Goal: Task Accomplishment & Management: Complete application form

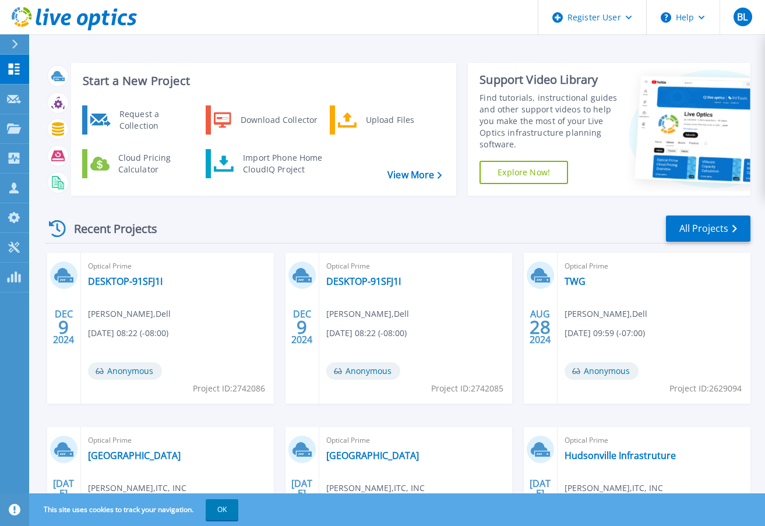
click at [68, 15] on icon at bounding box center [66, 19] width 10 height 12
click at [19, 41] on div at bounding box center [19, 44] width 19 height 20
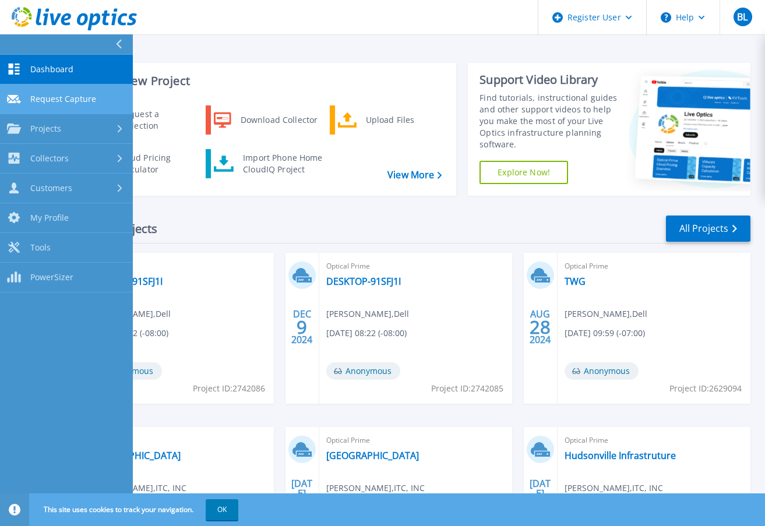
click at [63, 98] on span "Request Capture" at bounding box center [63, 99] width 66 height 10
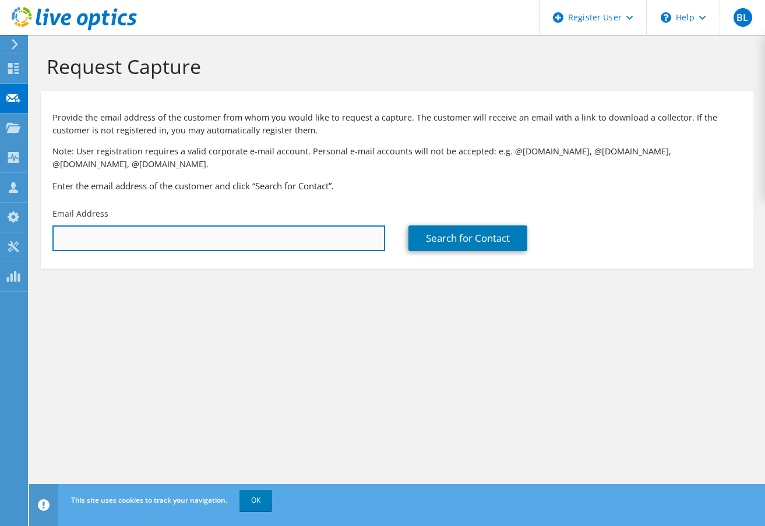
click at [104, 229] on input "text" at bounding box center [218, 239] width 333 height 26
paste input "[EMAIL_ADDRESS][DOMAIN_NAME]"
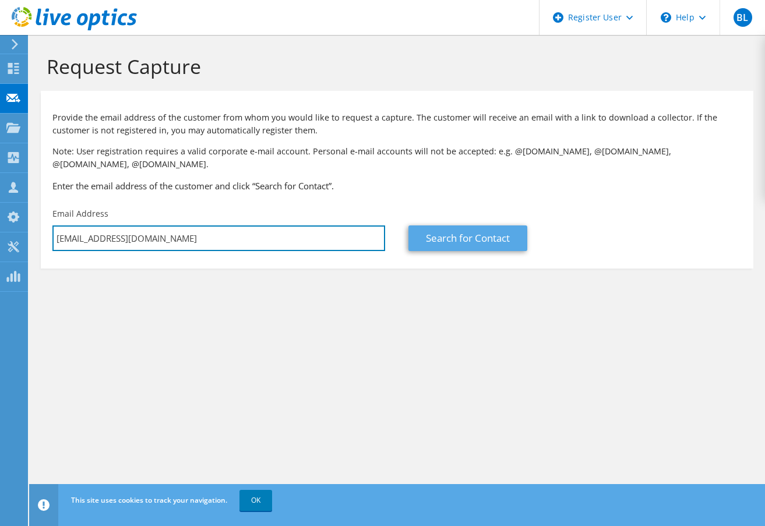
type input "[EMAIL_ADDRESS][DOMAIN_NAME]"
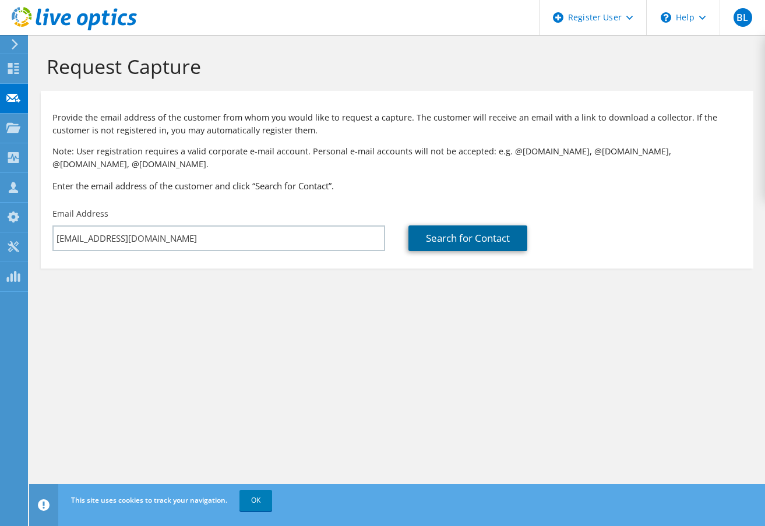
click at [455, 226] on link "Search for Contact" at bounding box center [468, 239] width 119 height 26
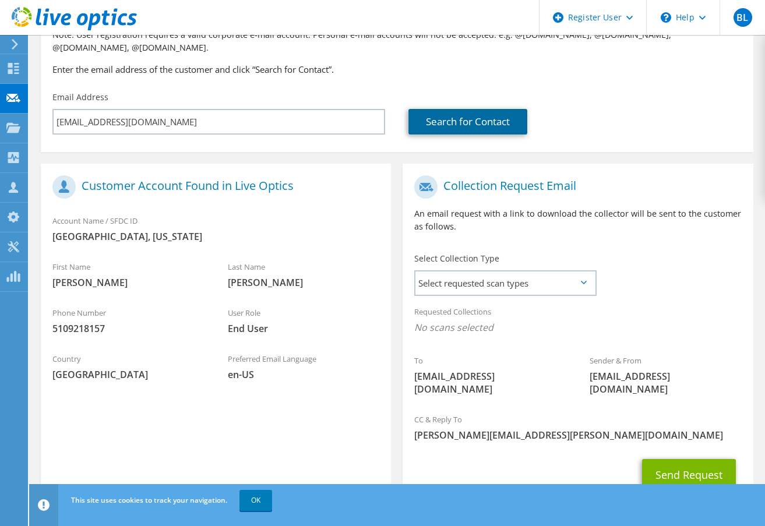
scroll to position [117, 0]
click at [581, 280] on icon at bounding box center [584, 281] width 6 height 3
click at [587, 280] on icon at bounding box center [584, 281] width 6 height 3
click at [583, 280] on icon at bounding box center [584, 281] width 6 height 3
click at [590, 271] on span "Select requested scan types" at bounding box center [506, 282] width 180 height 23
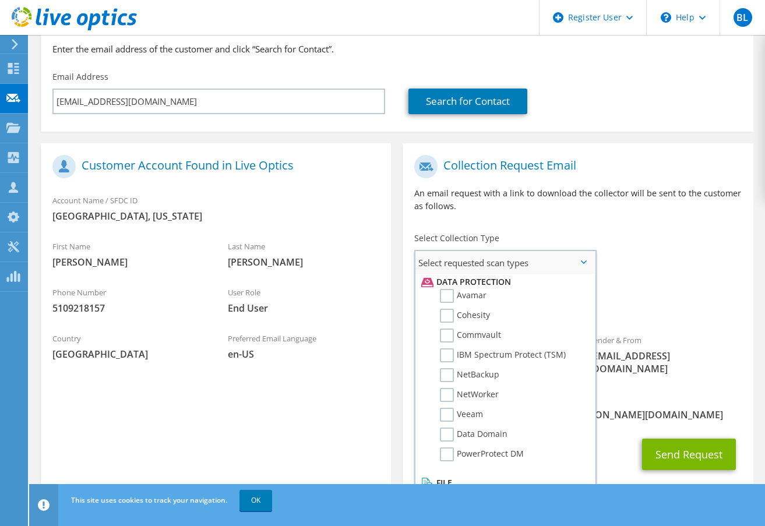
scroll to position [0, 0]
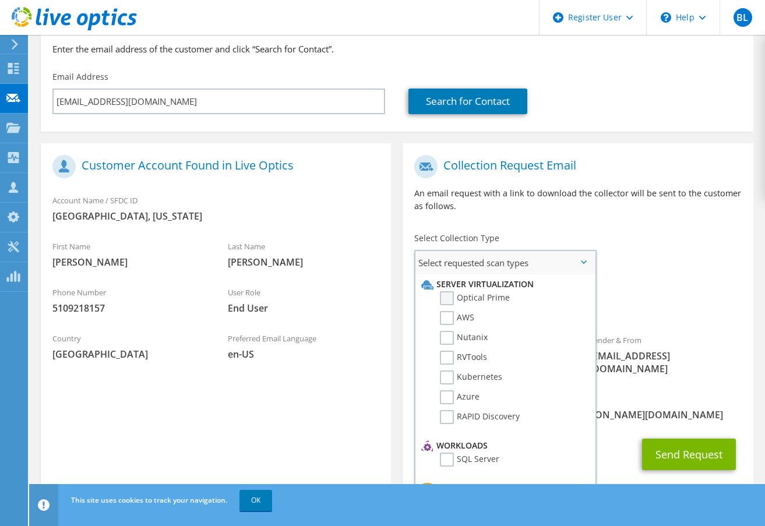
click at [446, 291] on label "Optical Prime" at bounding box center [475, 298] width 70 height 14
click at [0, 0] on input "Optical Prime" at bounding box center [0, 0] width 0 height 0
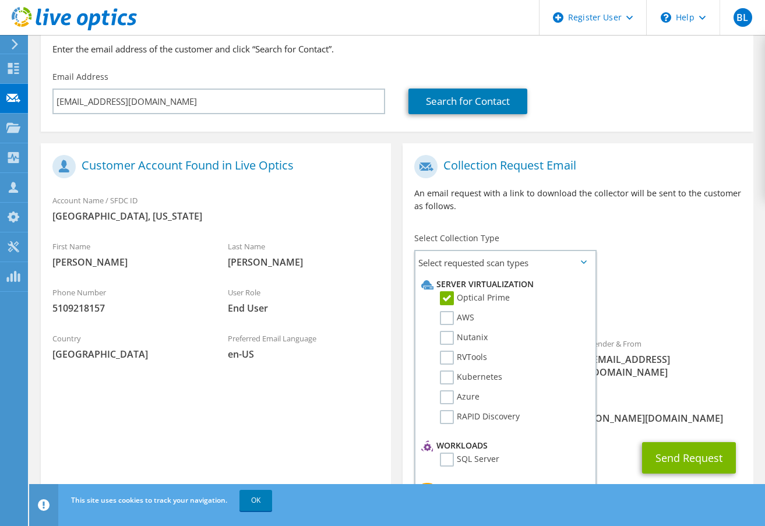
click at [673, 254] on div "To jnguyen@smcgov.org Sender & From liveoptics@liveoptics.com" at bounding box center [578, 269] width 350 height 241
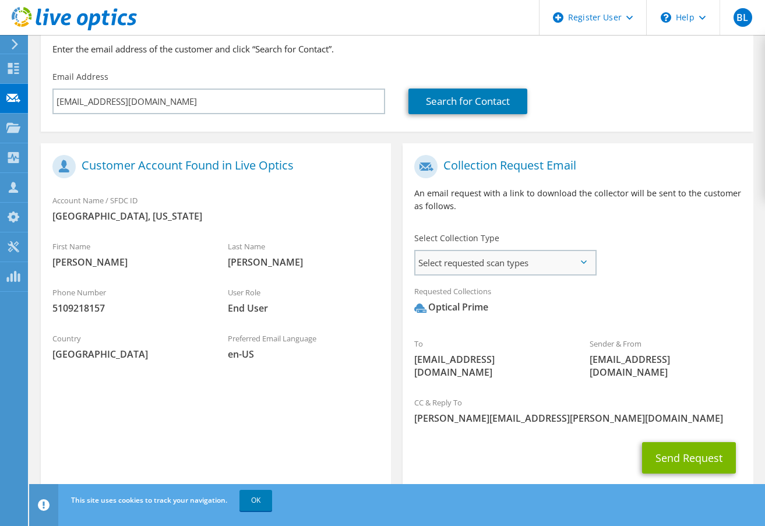
click at [579, 252] on span "Select requested scan types" at bounding box center [506, 262] width 180 height 23
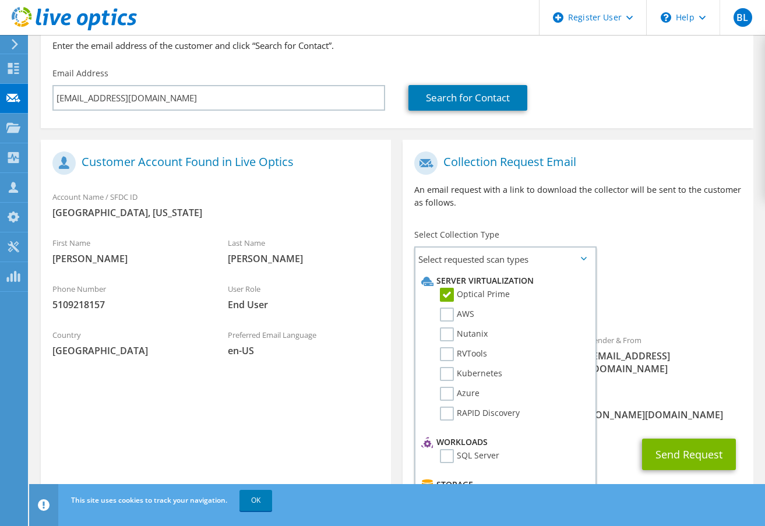
click at [704, 262] on div "To jnguyen@smcgov.org Sender & From liveoptics@liveoptics.com" at bounding box center [578, 266] width 350 height 241
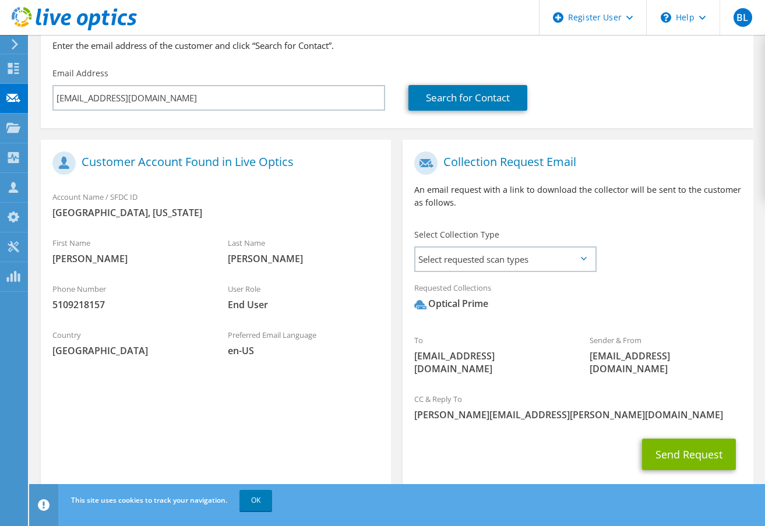
click at [585, 257] on icon at bounding box center [584, 258] width 6 height 3
click at [571, 250] on span "Select requested scan types" at bounding box center [506, 259] width 180 height 23
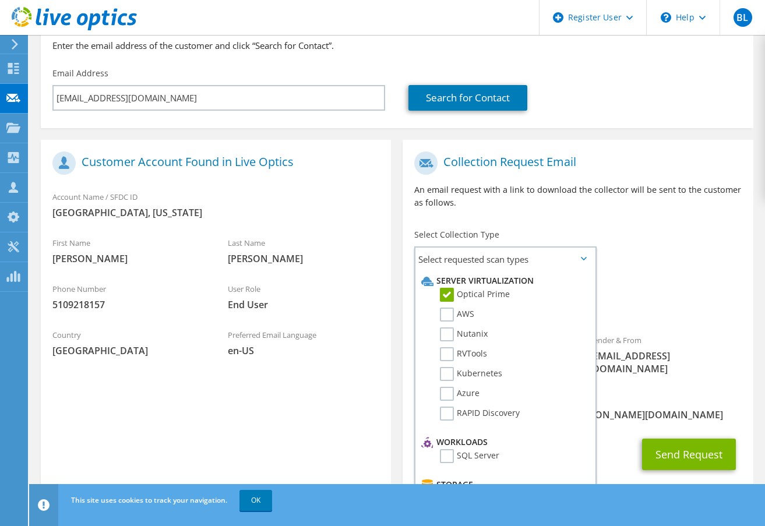
click at [680, 214] on div "To jnguyen@smcgov.org Sender & From liveoptics@liveoptics.com" at bounding box center [578, 266] width 350 height 241
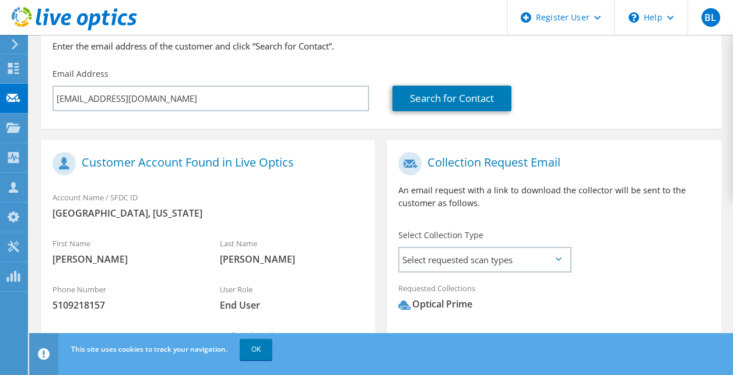
scroll to position [213, 0]
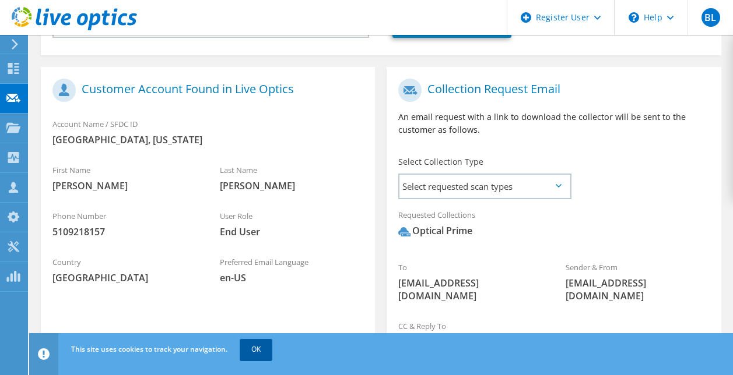
click at [259, 351] on link "OK" at bounding box center [256, 349] width 33 height 21
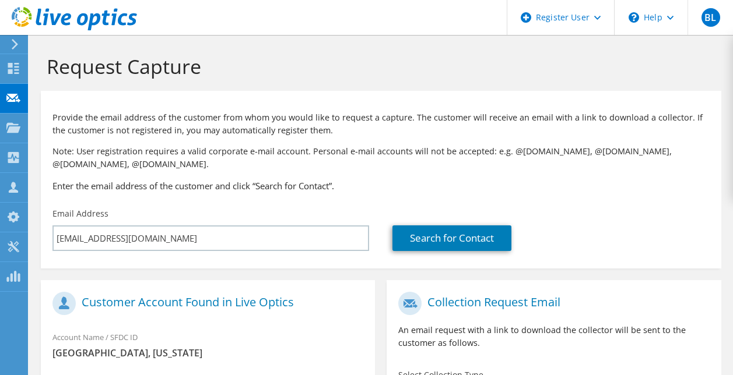
scroll to position [305, 0]
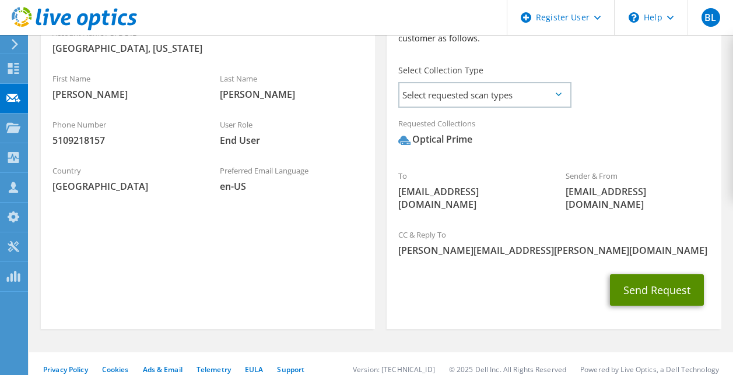
click at [644, 276] on button "Send Request" at bounding box center [657, 290] width 94 height 31
